Goal: Navigation & Orientation: Find specific page/section

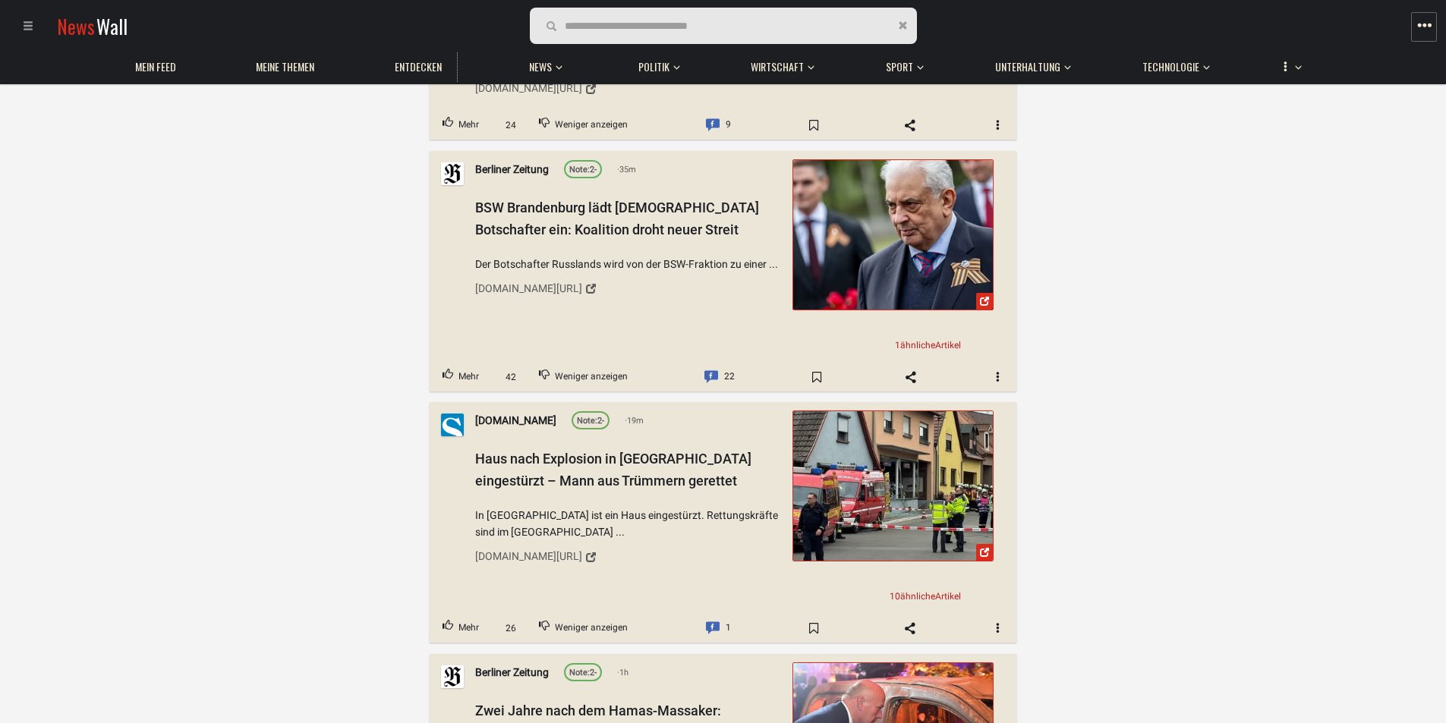
scroll to position [683, 0]
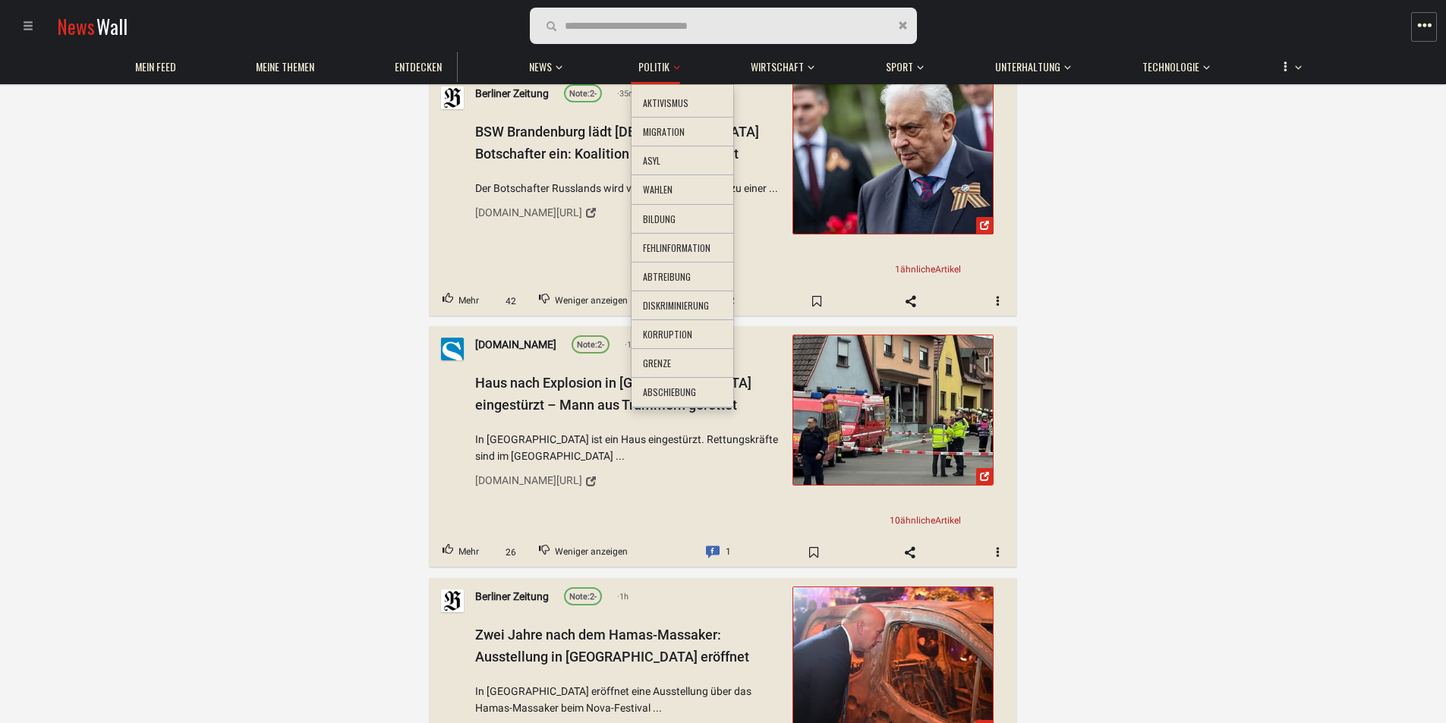
click at [657, 99] on li "Aktivismus" at bounding box center [682, 104] width 102 height 30
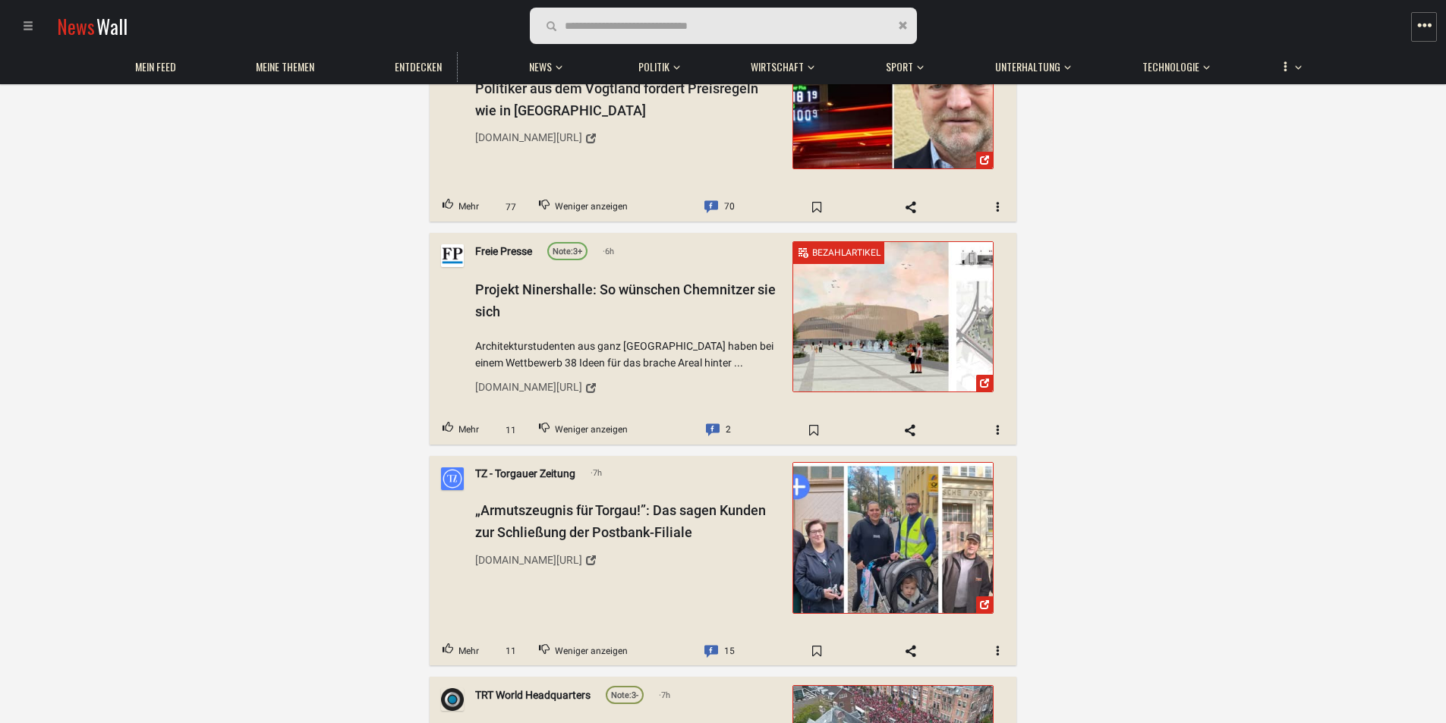
scroll to position [1745, 0]
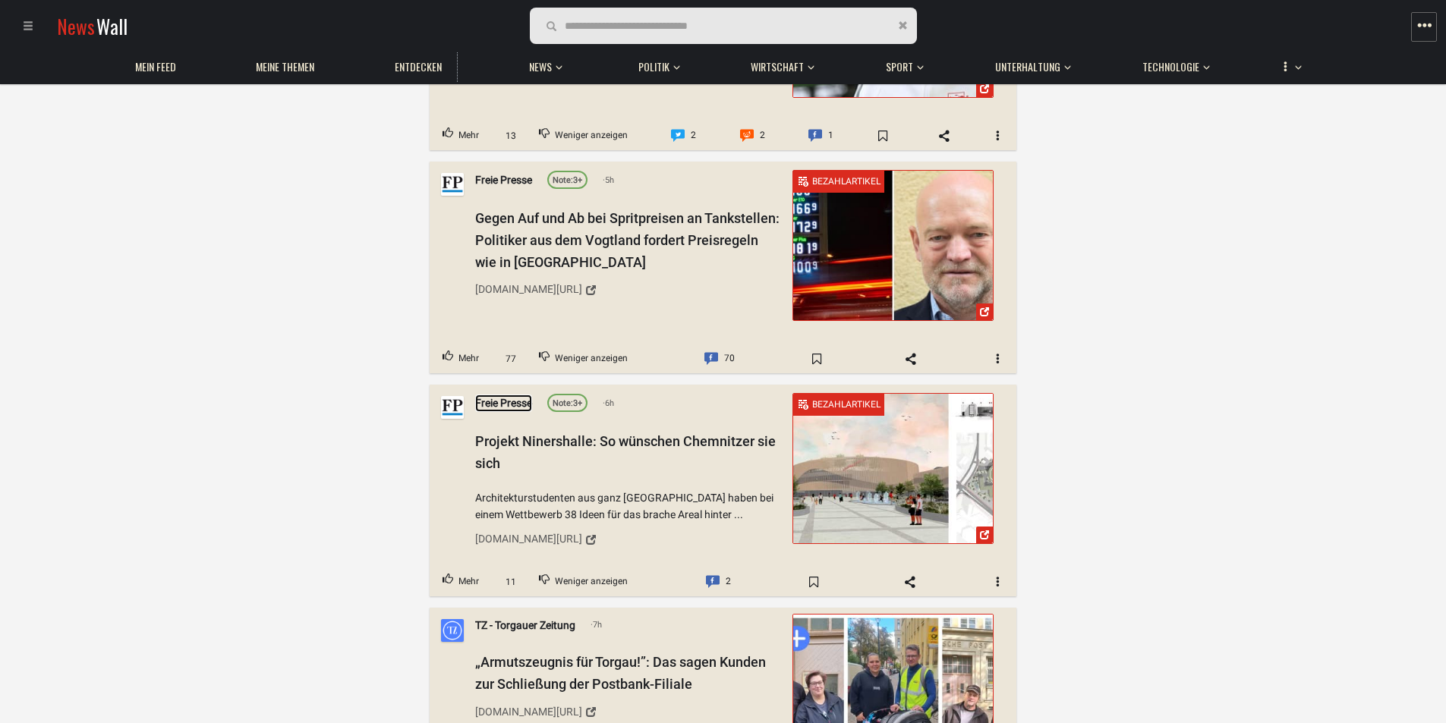
click at [499, 401] on link "Freie Presse" at bounding box center [503, 403] width 57 height 17
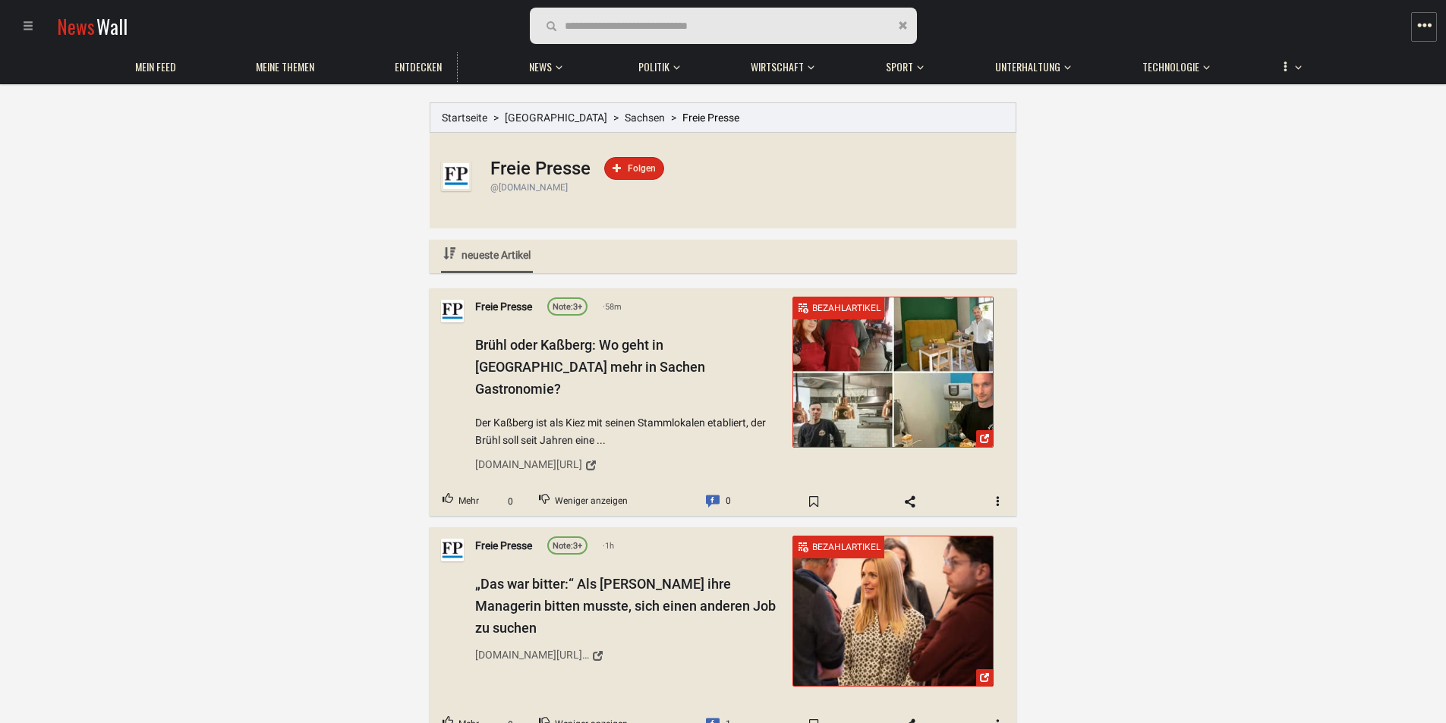
click at [509, 188] on div "@[DOMAIN_NAME]" at bounding box center [747, 187] width 514 height 13
click at [457, 172] on img at bounding box center [456, 176] width 30 height 30
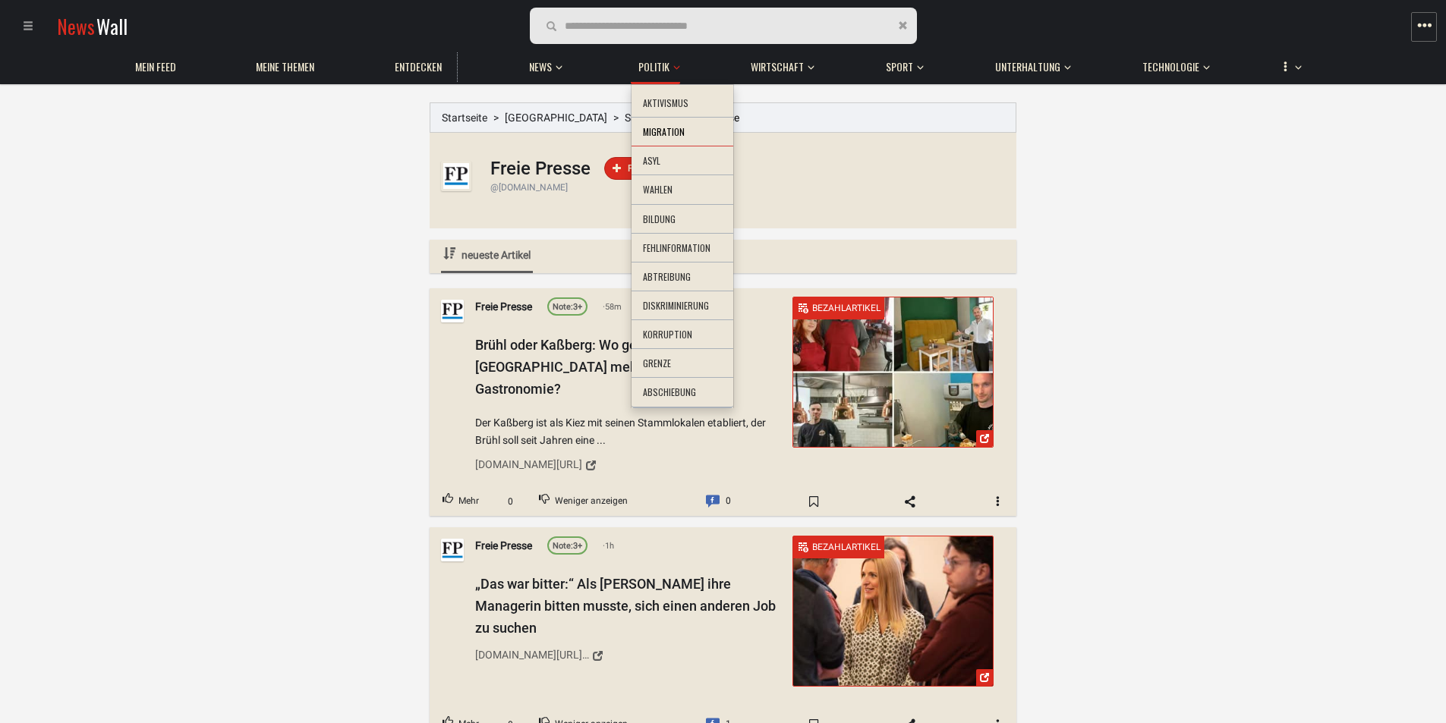
click at [653, 127] on li "Migration" at bounding box center [682, 133] width 102 height 30
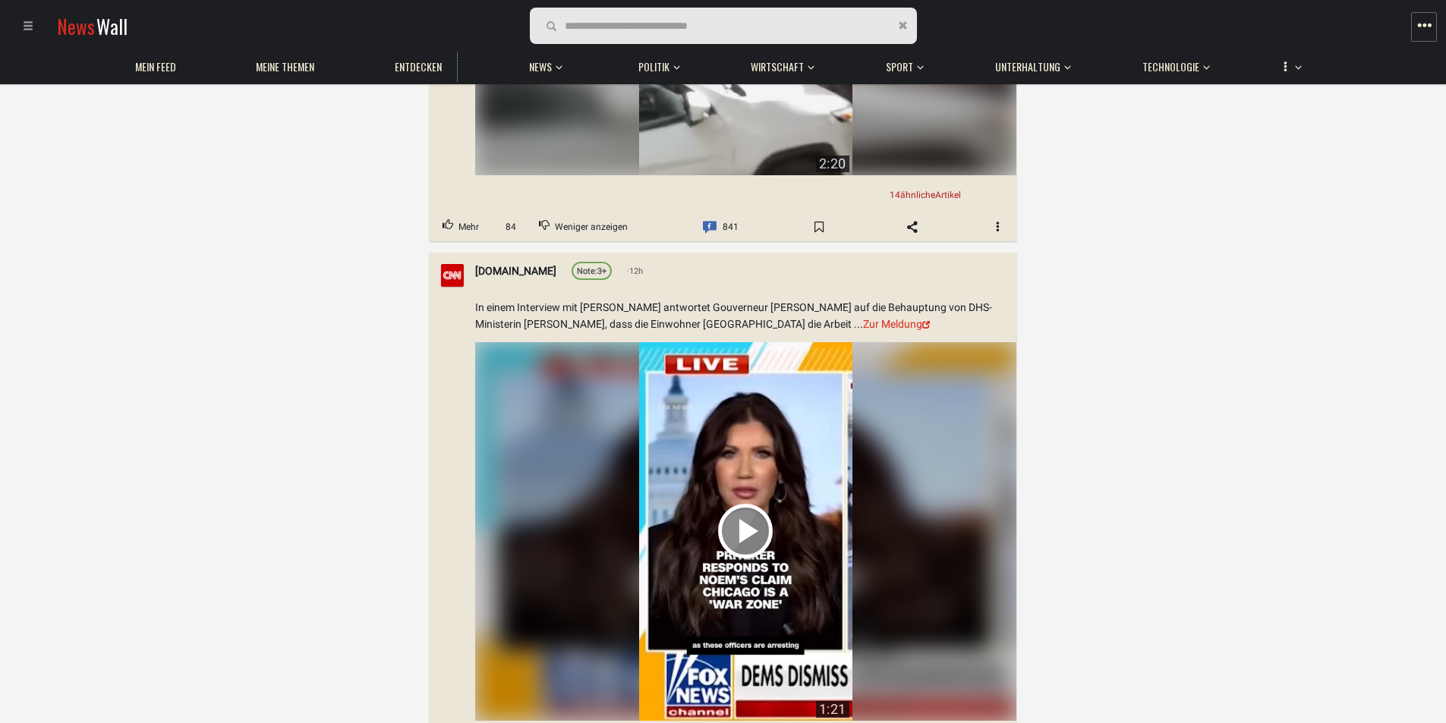
scroll to position [1290, 0]
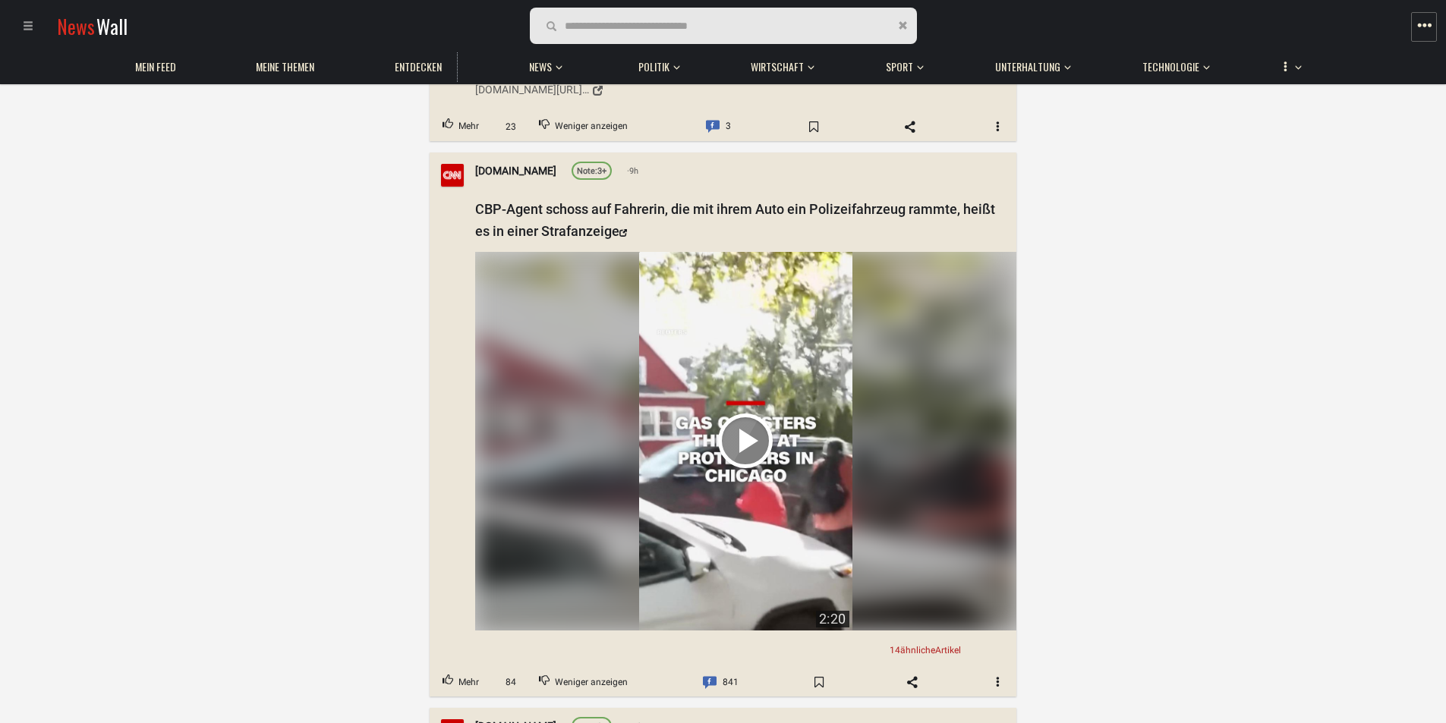
click at [750, 406] on video "Your browser does not support the video tag." at bounding box center [745, 441] width 213 height 379
